Goal: Find specific page/section: Find specific page/section

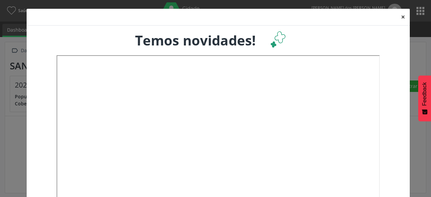
click at [401, 17] on button "×" at bounding box center [402, 17] width 13 height 16
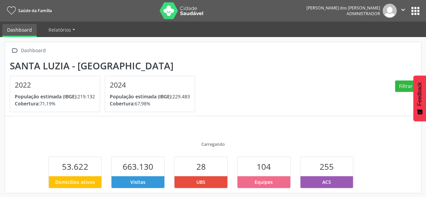
click at [413, 9] on button "apps" at bounding box center [415, 11] width 12 height 12
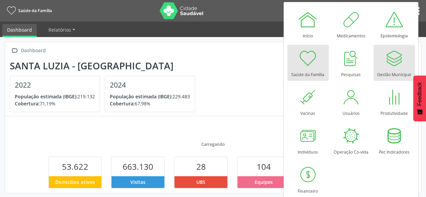
click at [393, 64] on div at bounding box center [394, 58] width 20 height 20
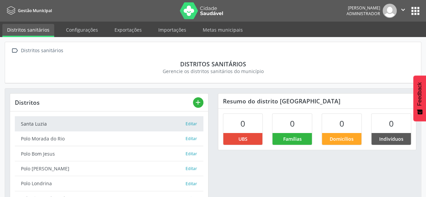
click at [412, 11] on button "apps" at bounding box center [415, 11] width 12 height 12
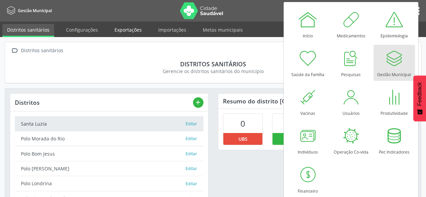
click at [116, 29] on link "Exportações" at bounding box center [128, 30] width 37 height 12
